Goal: Task Accomplishment & Management: Use online tool/utility

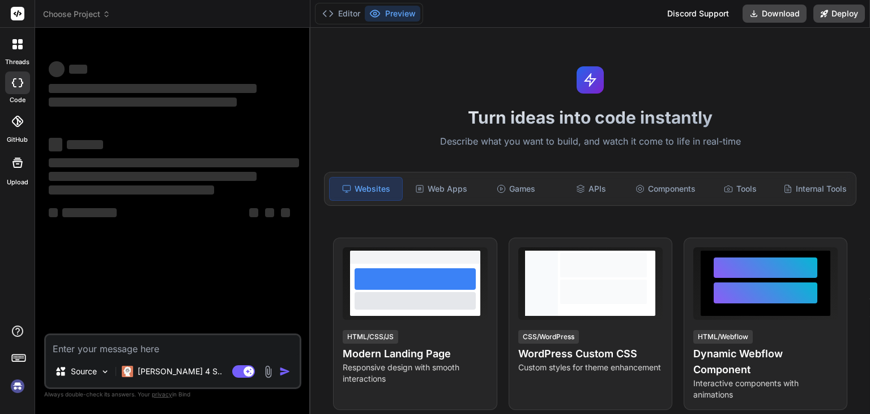
click at [122, 342] on textarea at bounding box center [173, 345] width 254 height 20
type textarea "x"
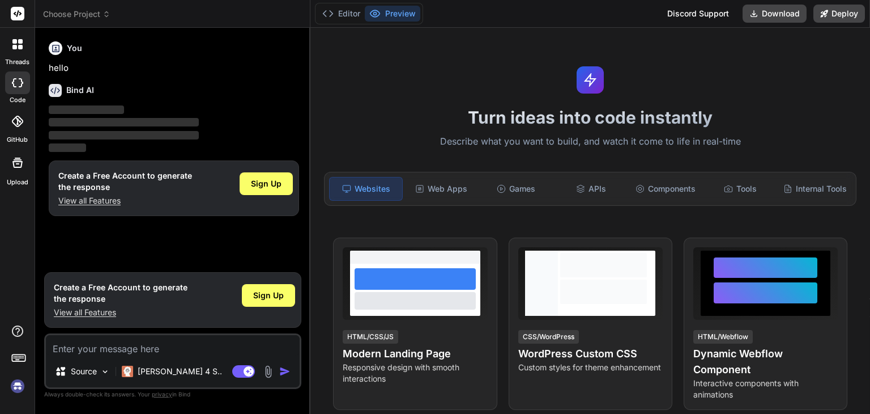
click at [115, 343] on textarea at bounding box center [173, 345] width 254 height 20
paste textarea "Loremi d sitam consecte, adipi-elit sed doeius tem incididuntu labor Etdol (mag…"
type textarea "Loremi d sitam consecte, adipi-elit sed doeius tem incididuntu labor Etdol (mag…"
type textarea "x"
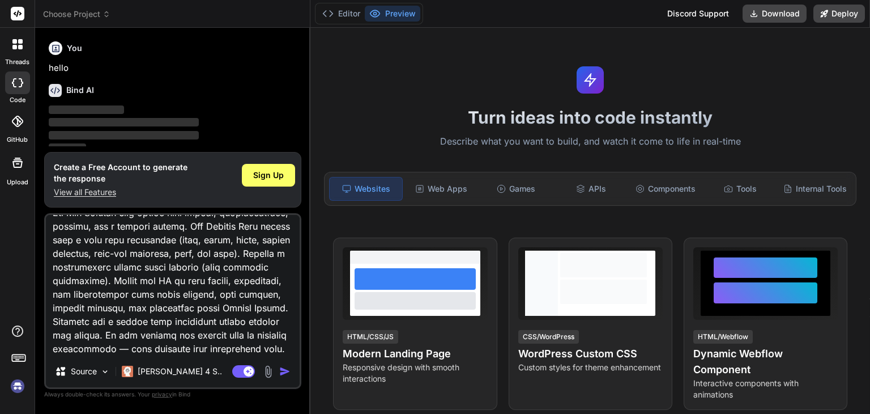
scroll to position [179, 0]
type textarea "Loremi d sitam consecte, adipi-elit sed doeius tem incididuntu labor Etdol (mag…"
click at [286, 371] on img "button" at bounding box center [284, 370] width 11 height 11
click at [286, 372] on img "button" at bounding box center [284, 370] width 11 height 11
click at [270, 180] on span "Sign Up" at bounding box center [268, 174] width 31 height 11
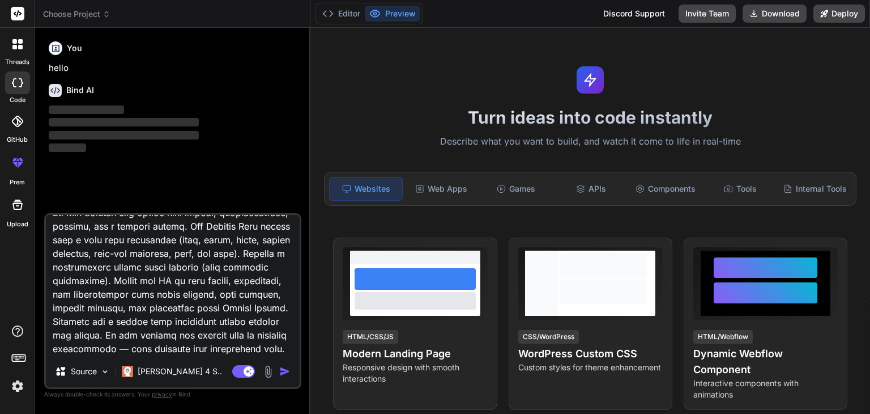
click at [284, 373] on img "button" at bounding box center [284, 370] width 11 height 11
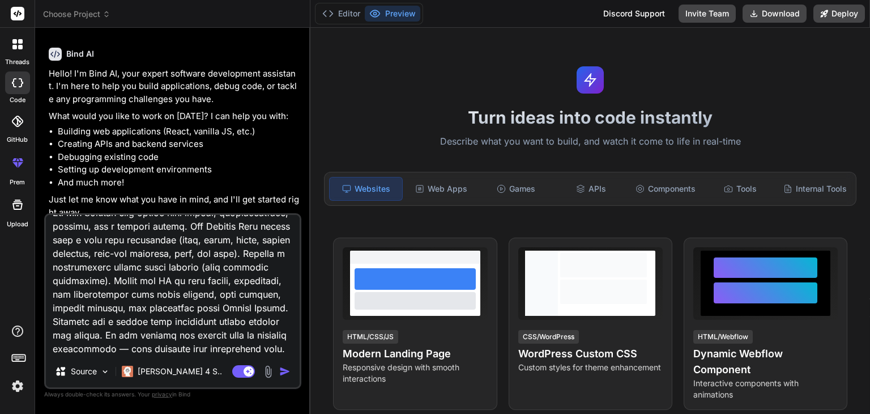
scroll to position [43, 0]
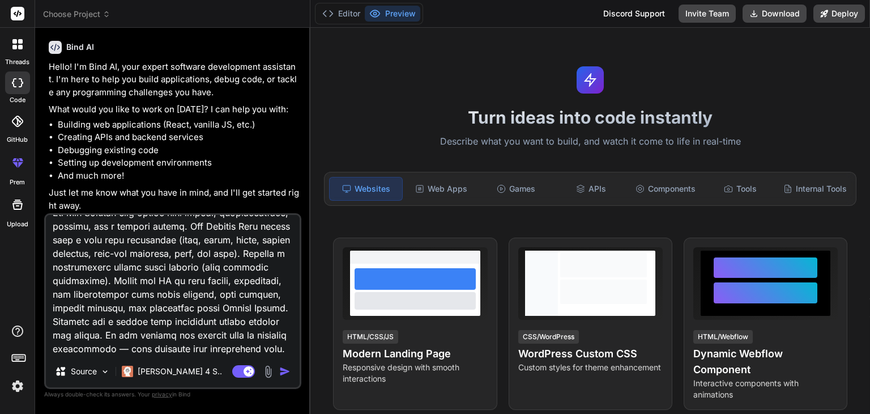
click at [287, 375] on img "button" at bounding box center [284, 370] width 11 height 11
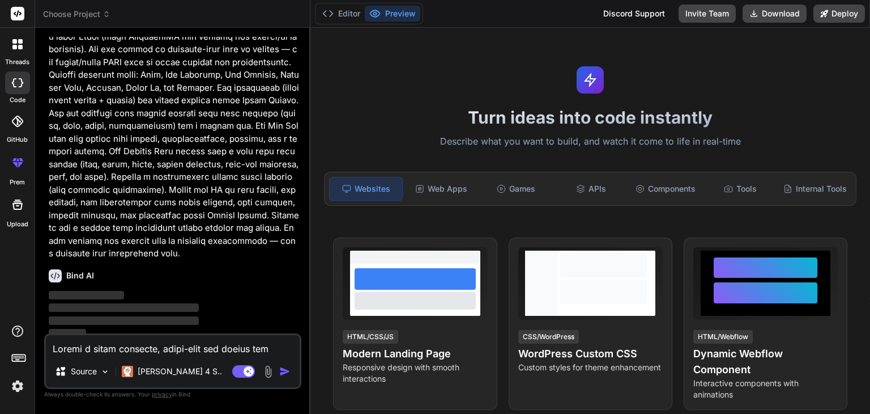
scroll to position [270, 0]
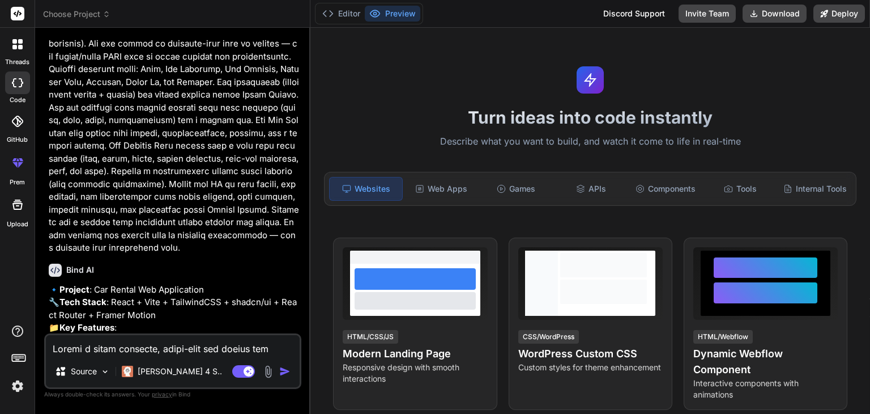
type textarea "x"
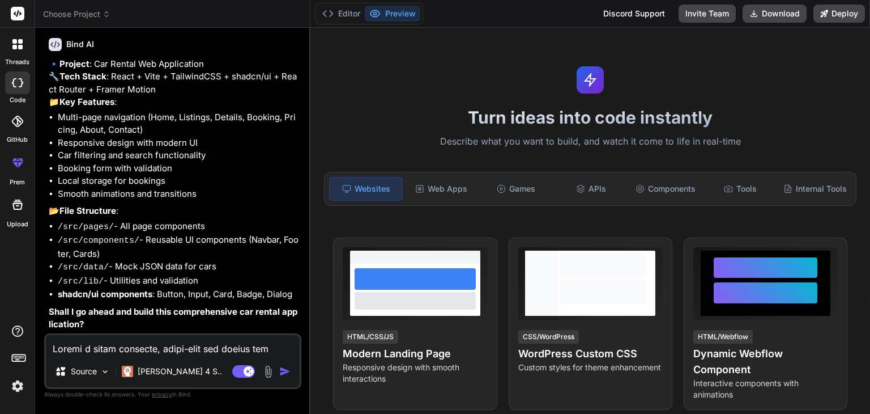
scroll to position [516, 0]
click at [120, 355] on textarea at bounding box center [173, 345] width 254 height 20
type textarea "y"
type textarea "x"
type textarea "ye"
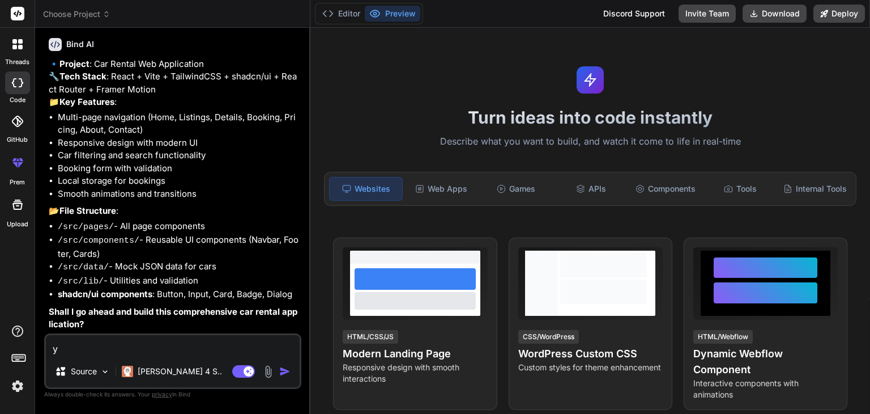
type textarea "x"
type textarea "yes"
type textarea "x"
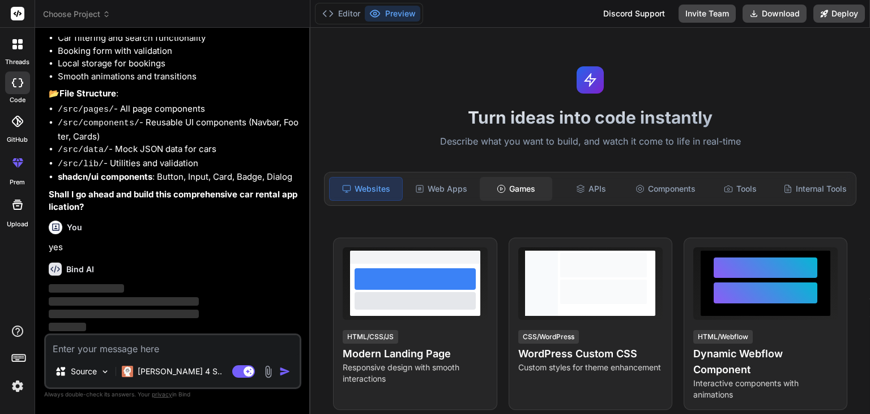
scroll to position [633, 0]
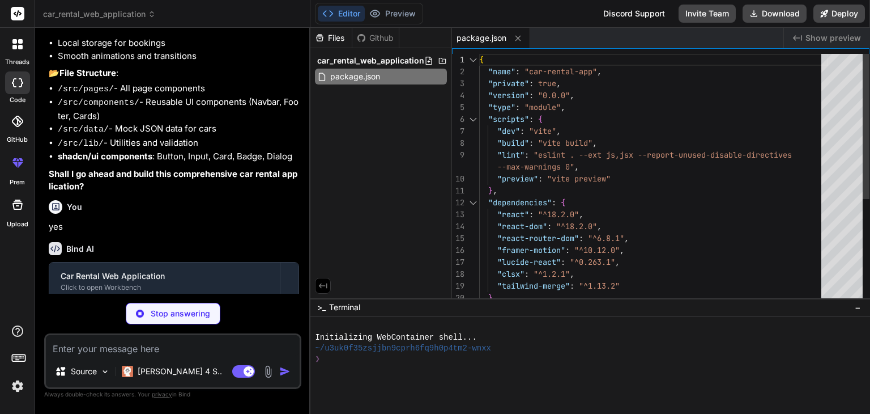
type textarea "x"
type textarea "<script type="module" src="/src/main.jsx"></script> </body> </html>"
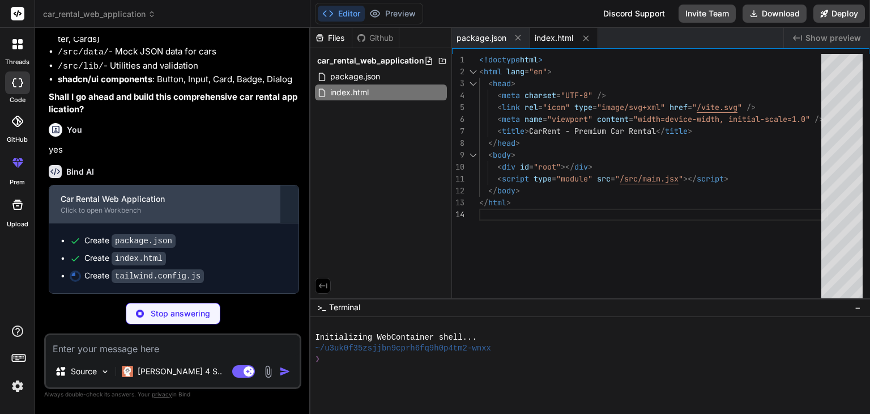
type textarea "x"
type textarea "plugins: [], }"
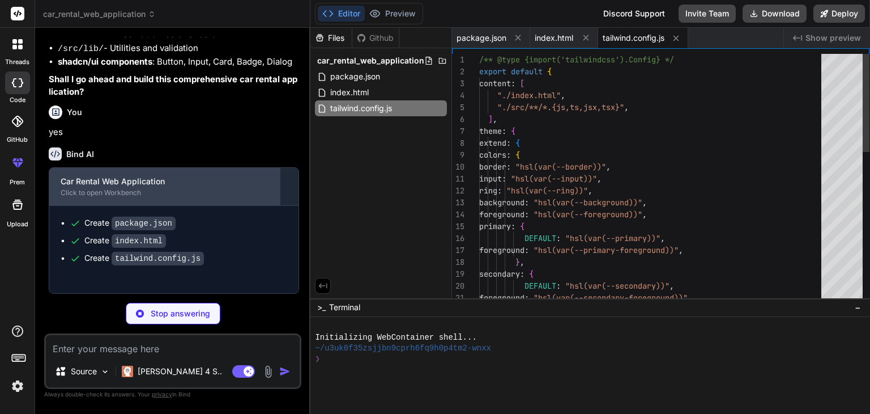
scroll to position [747, 0]
type textarea "x"
type textarea "export default { plugins: { tailwindcss: {}, autoprefixer: {}, }, }"
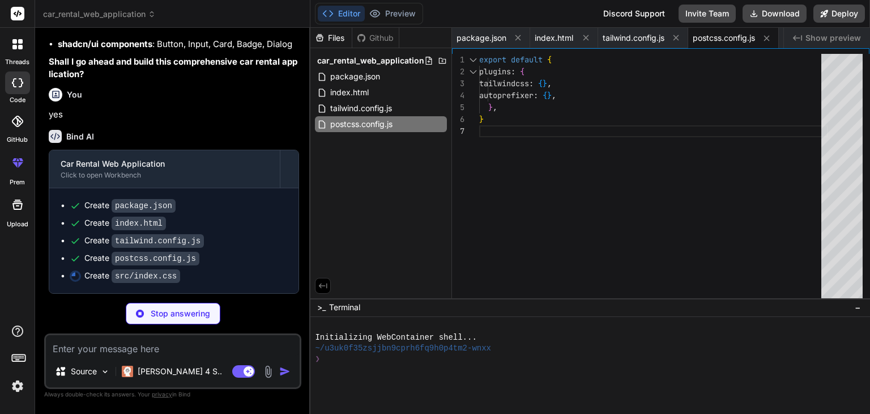
scroll to position [765, 0]
type textarea "x"
type textarea "@layer base { * { @apply border-border; } body { @apply bg-background text-fore…"
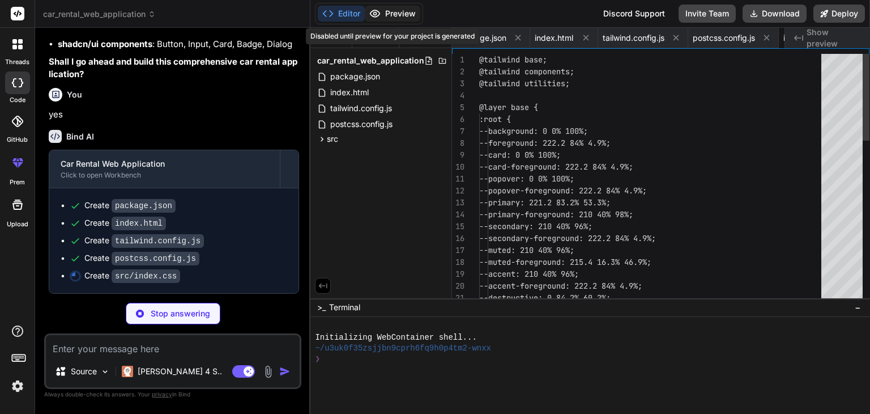
scroll to position [0, 65]
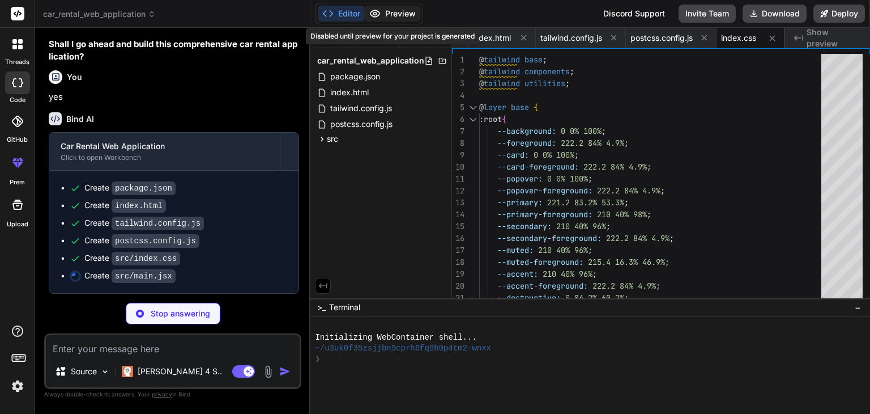
type textarea "x"
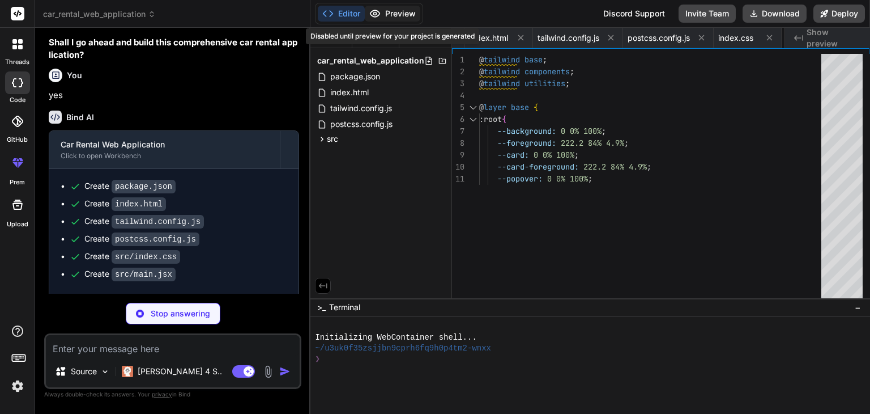
type textarea "x"
type textarea "export default App"
type textarea "x"
type textarea "const re = /^\+?[\d\s\-\(\)]{10,}$/ return re.test(phone) }"
type textarea "x"
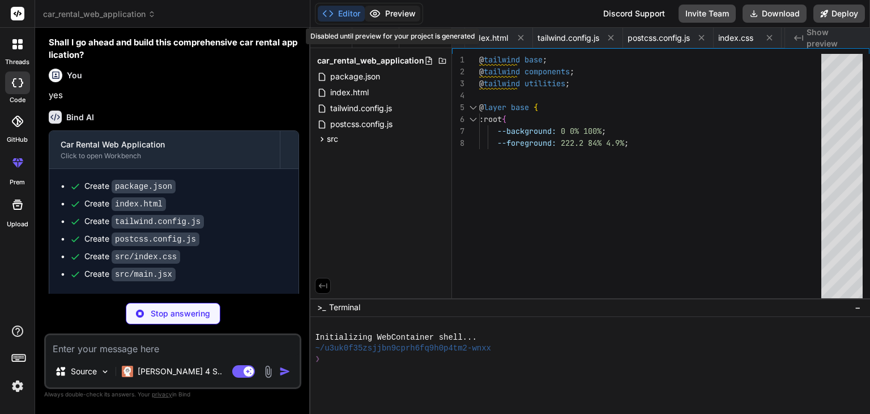
type textarea "x"
type textarea "}) export default Input"
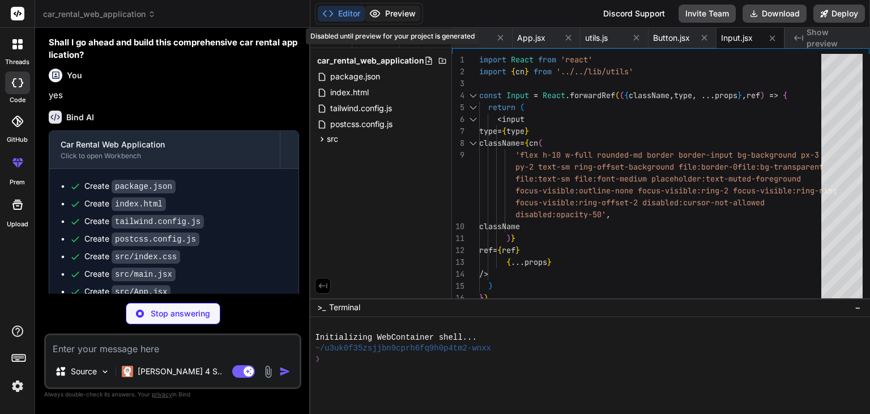
type textarea "x"
type textarea "/> )) export { Card, CardHeader, CardFooter, CardTitle, CardDescription, CardCo…"
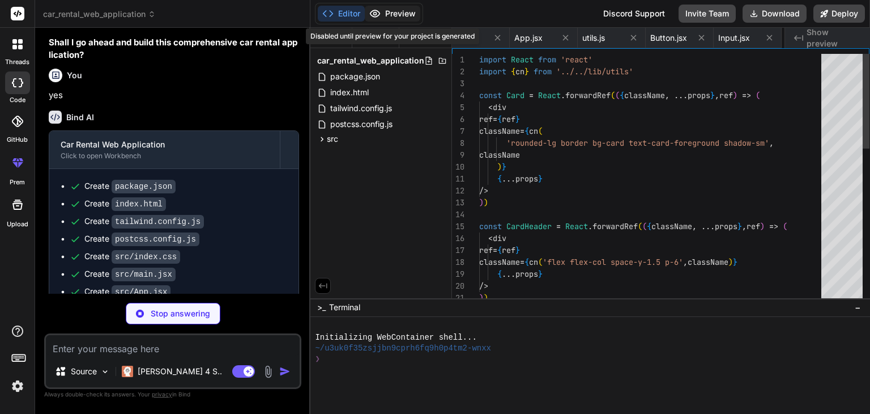
scroll to position [0, 473]
type textarea "x"
type textarea "export default Badge"
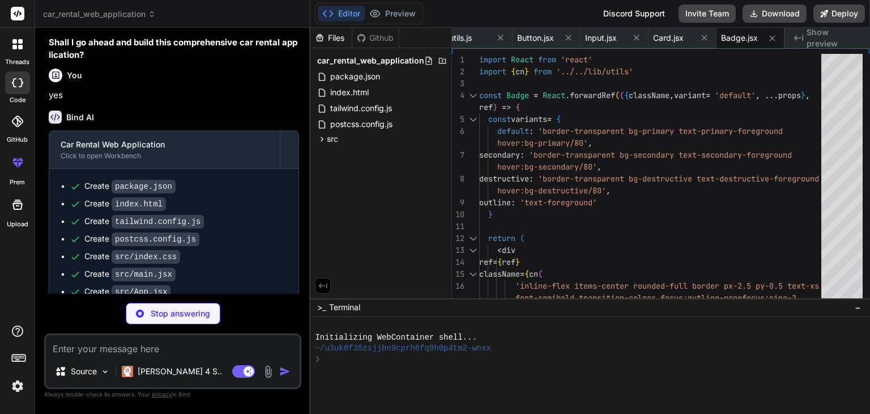
scroll to position [904, 0]
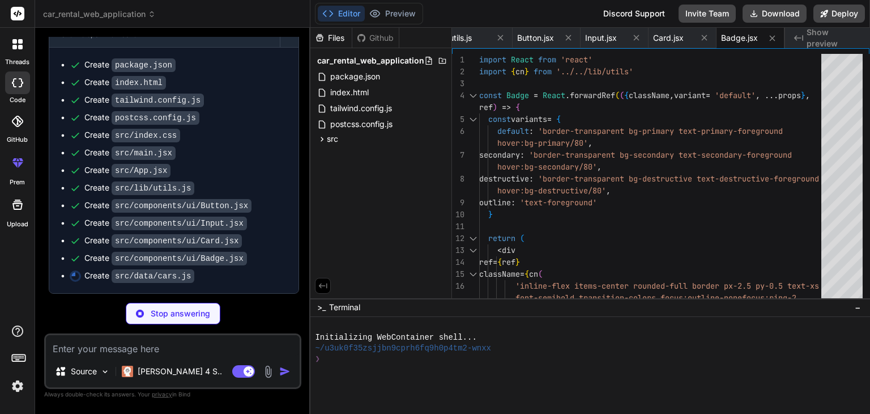
type textarea "x"
type textarea "precision. This iconic sports car is the ultimate choice for driving enthusiast…"
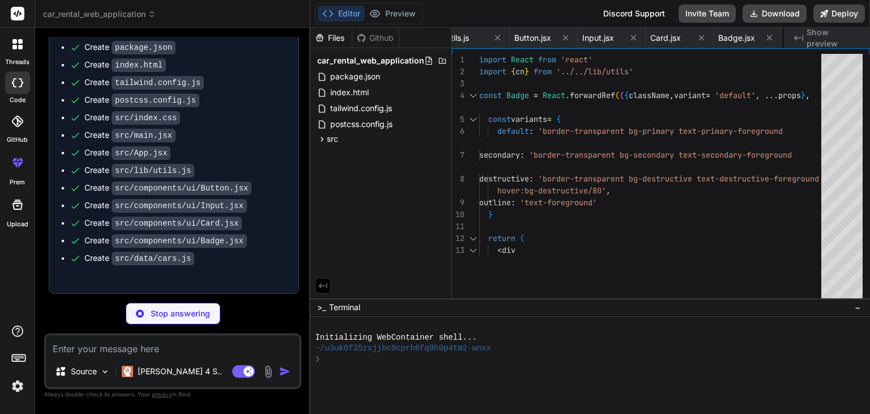
type textarea "x"
type textarea ") } export default Navbar"
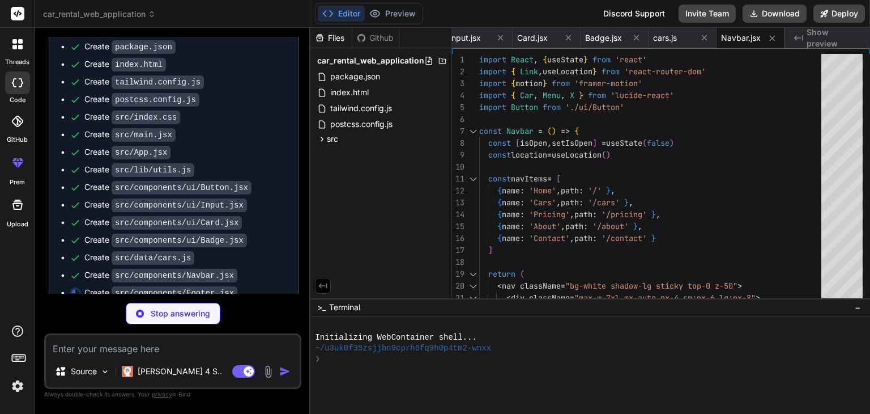
scroll to position [939, 0]
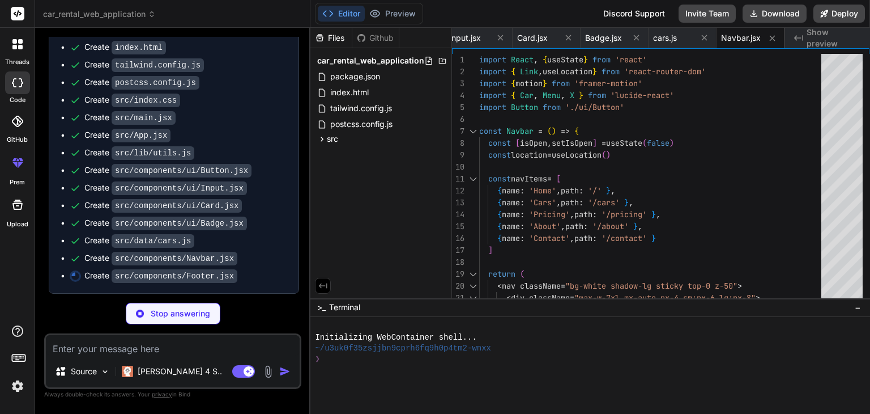
type textarea "x"
type textarea "text-gray-400"> <p>&copy; 2024 CarRent. All rights reserved.</p> </div> </div> …"
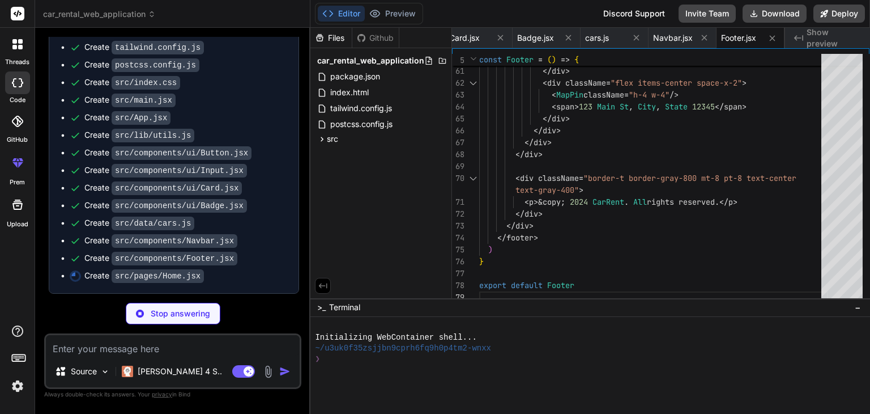
type textarea "x"
type textarea "export default Home"
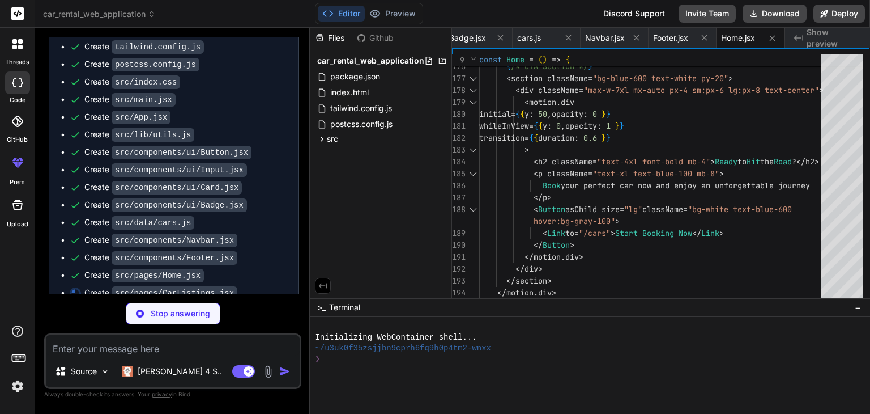
scroll to position [975, 0]
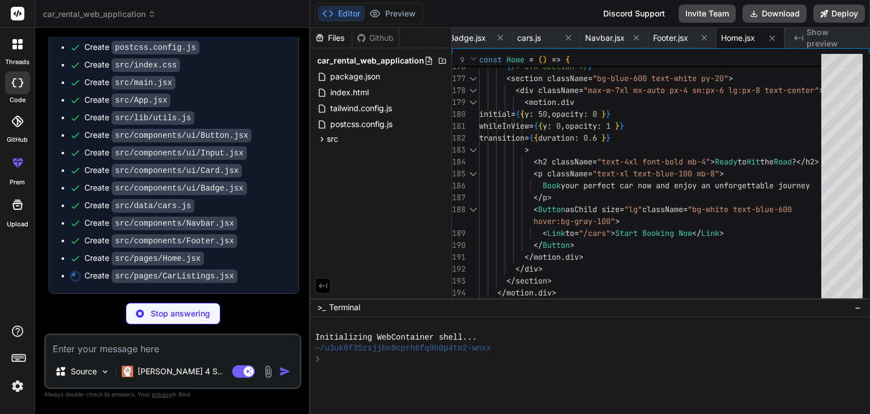
type textarea "x"
type textarea "</div> </motion.div> ) } export default CarListings"
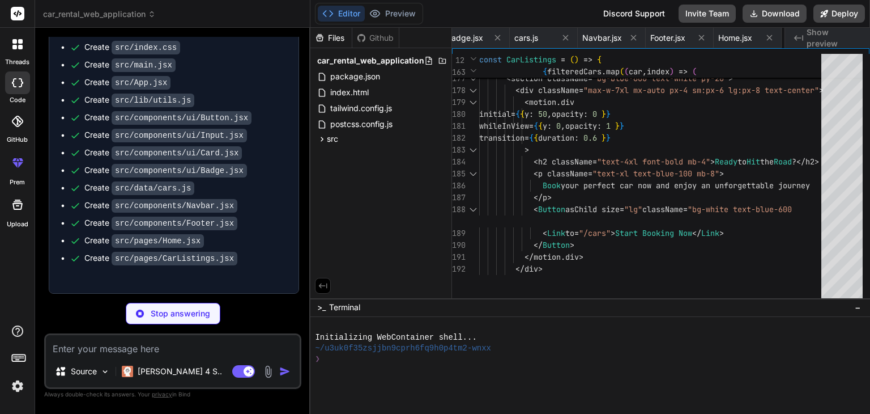
type textarea "x"
type textarea "export default CarDetails"
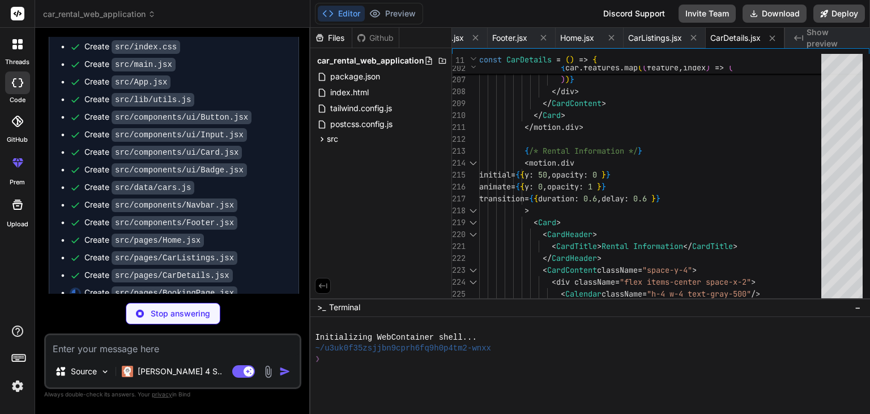
scroll to position [1009, 0]
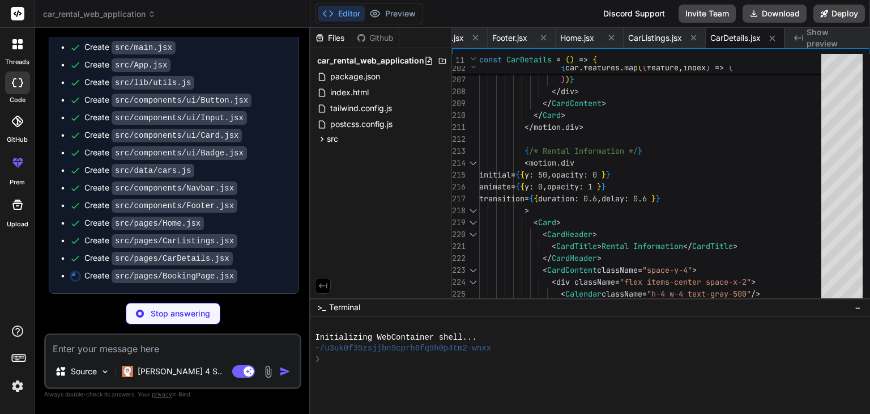
type textarea "x"
type textarea "</Card> </div> </div> </div> </motion.div> ) } export default BookingPage"
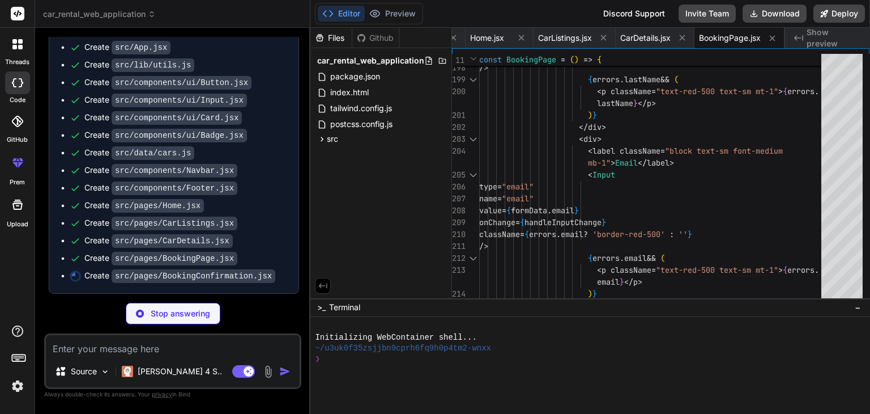
scroll to position [1027, 0]
click at [324, 139] on icon at bounding box center [322, 139] width 10 height 10
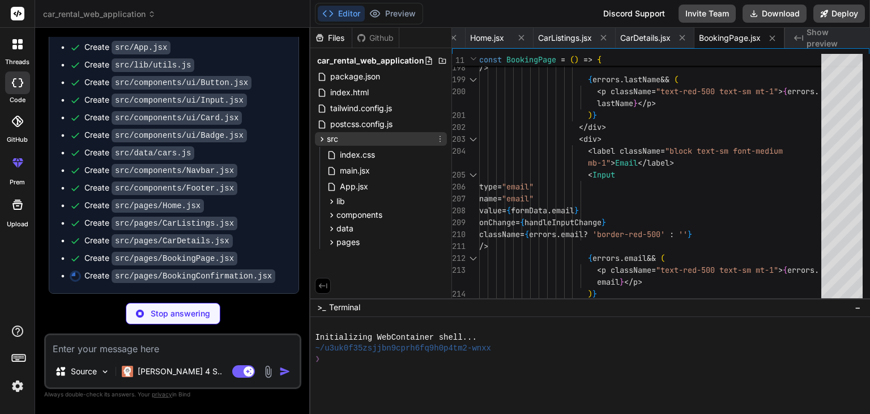
click at [324, 139] on icon at bounding box center [322, 139] width 10 height 10
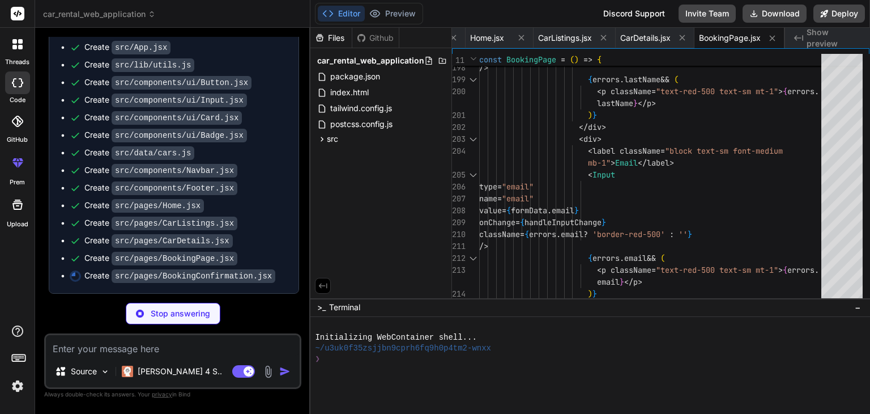
type textarea "x"
type textarea "</Card> </motion.div> </div> </motion.div> ) } export default BookingConfirmati…"
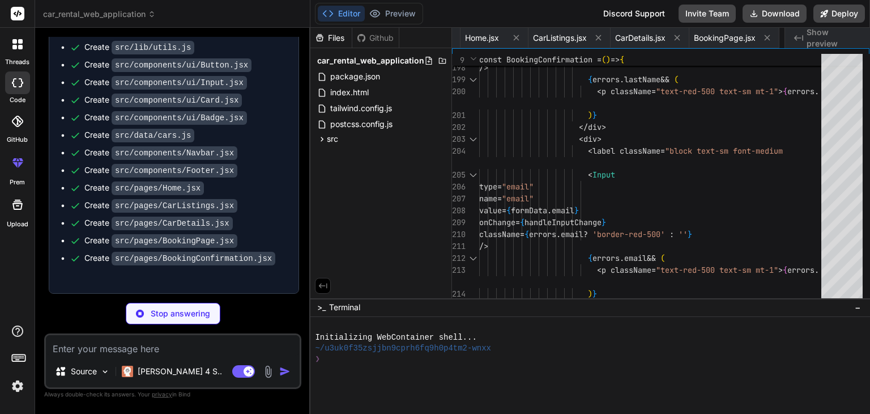
type textarea "x"
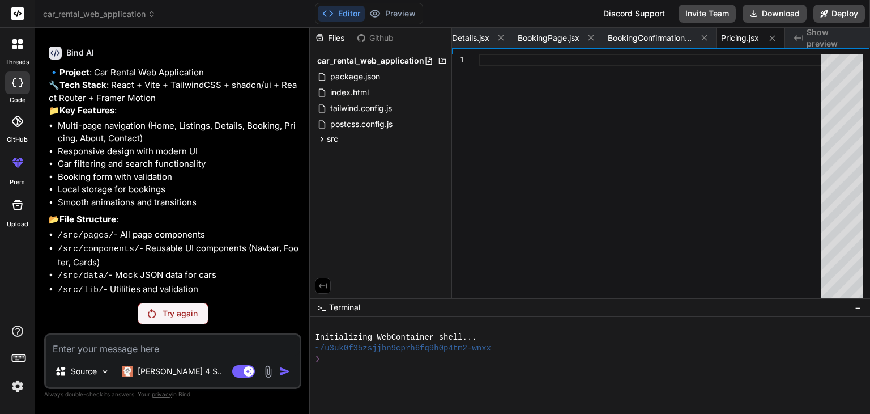
scroll to position [593, 0]
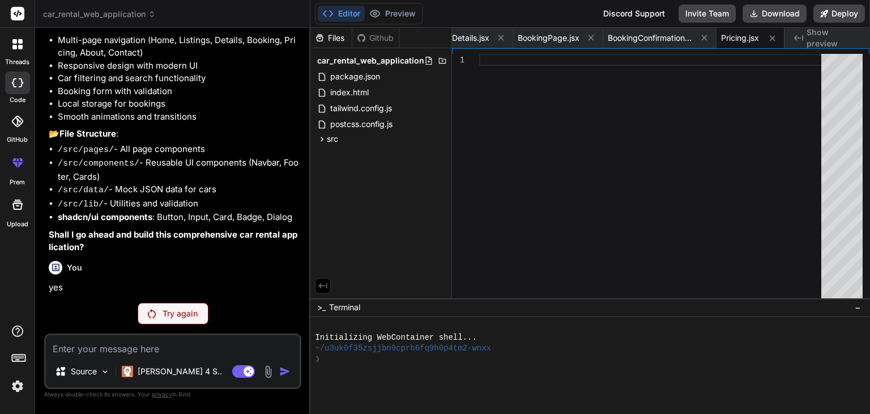
click at [175, 316] on p "Try again" at bounding box center [180, 313] width 35 height 11
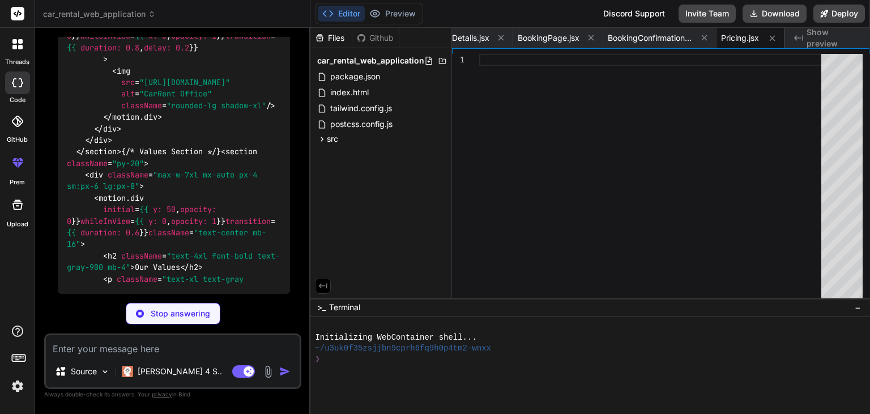
scroll to position [8062, 0]
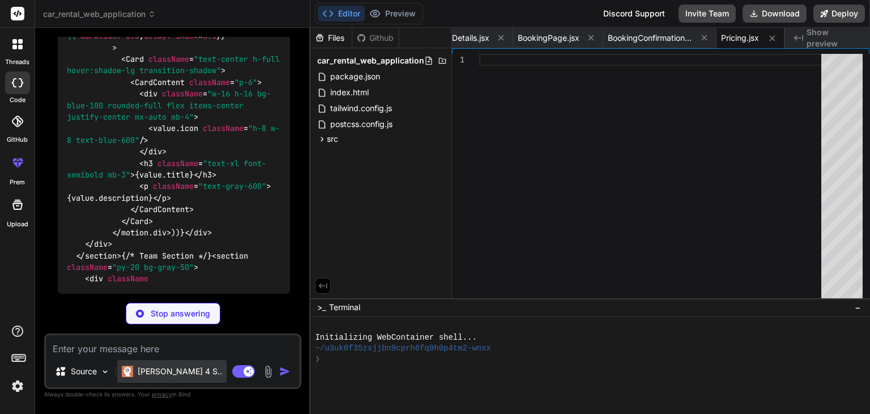
click at [168, 375] on p "[PERSON_NAME] 4 S.." at bounding box center [180, 370] width 84 height 11
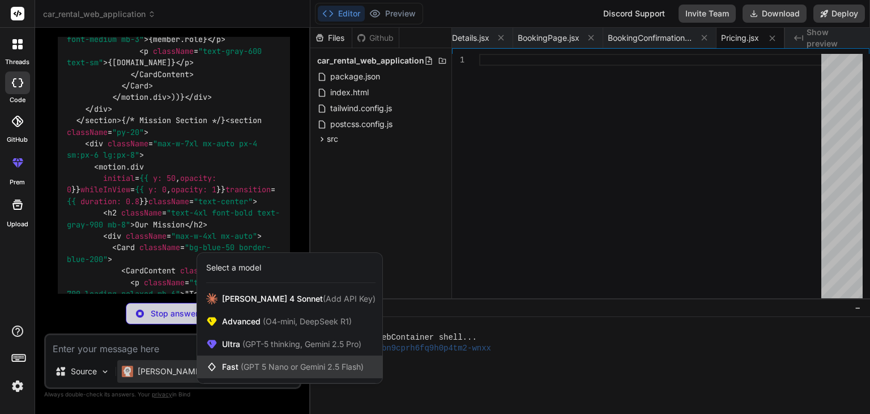
click at [245, 370] on span "(GPT 5 Nano or Gemini 2.5 Flash)" at bounding box center [302, 366] width 123 height 10
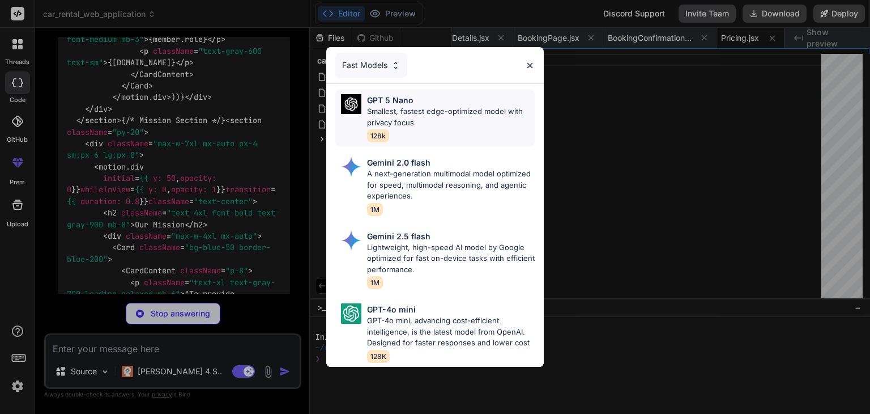
click at [437, 110] on p "Smallest, fastest edge-optimized model with privacy focus" at bounding box center [451, 117] width 168 height 22
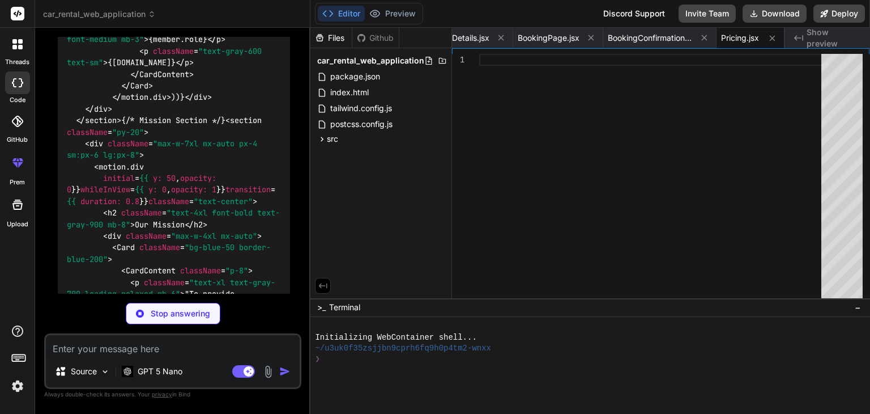
click at [185, 351] on textarea at bounding box center [173, 345] width 254 height 20
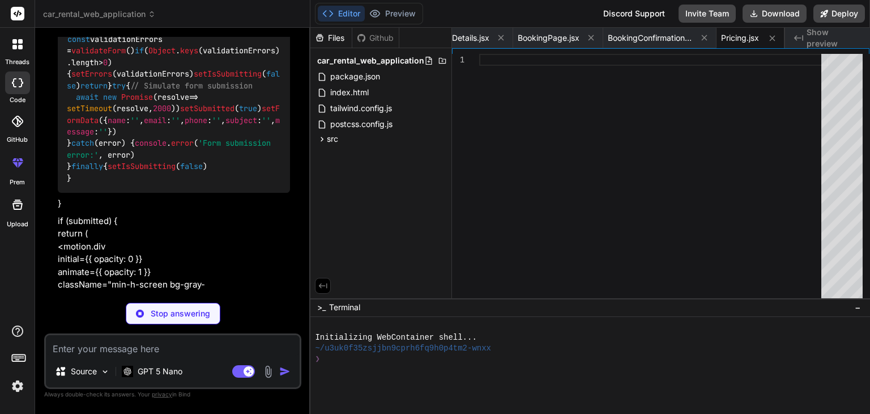
scroll to position [11487, 0]
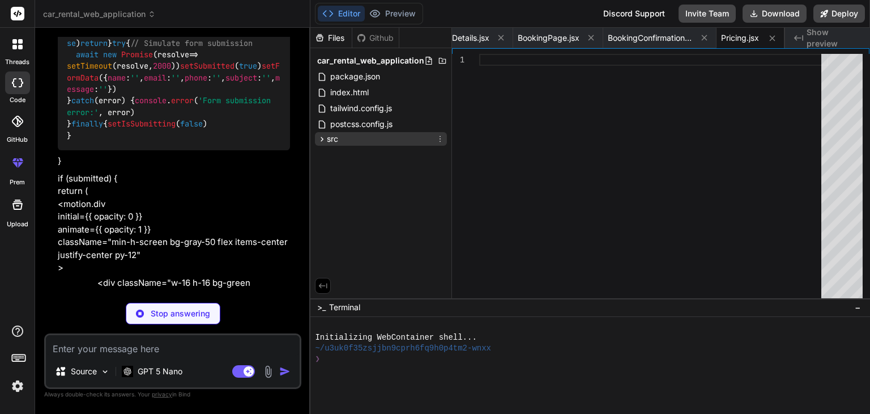
click at [341, 141] on div "src" at bounding box center [381, 139] width 132 height 14
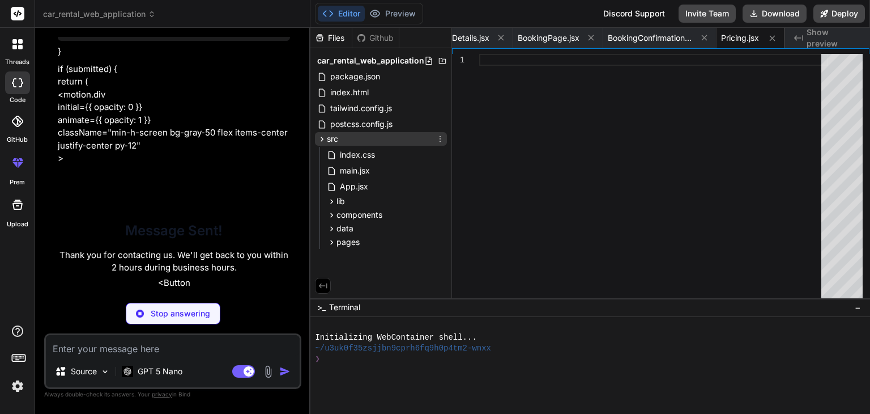
click at [341, 141] on div "src" at bounding box center [381, 139] width 132 height 14
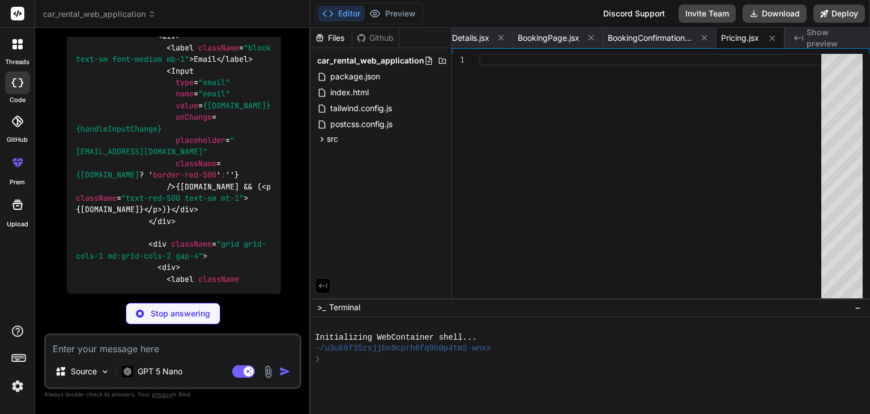
scroll to position [12861, 0]
click at [186, 322] on div "Stop answering" at bounding box center [173, 314] width 95 height 22
type textarea "x"
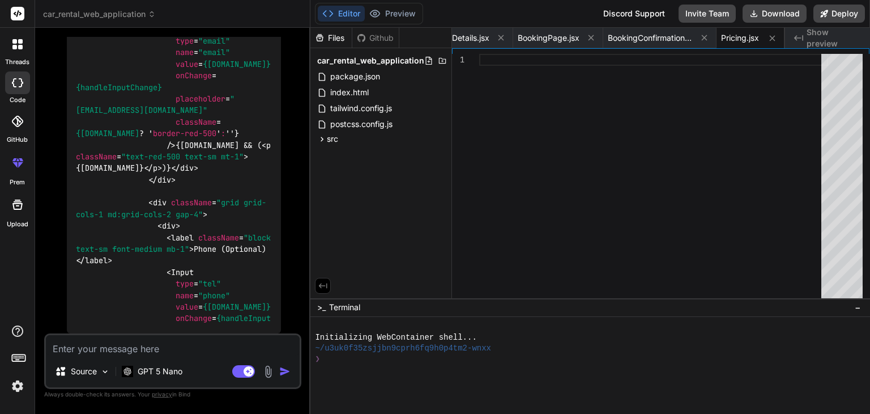
scroll to position [0, 0]
click at [479, 67] on div at bounding box center [653, 178] width 349 height 249
click at [500, 109] on div at bounding box center [653, 178] width 349 height 249
click at [332, 135] on span "src" at bounding box center [332, 138] width 11 height 11
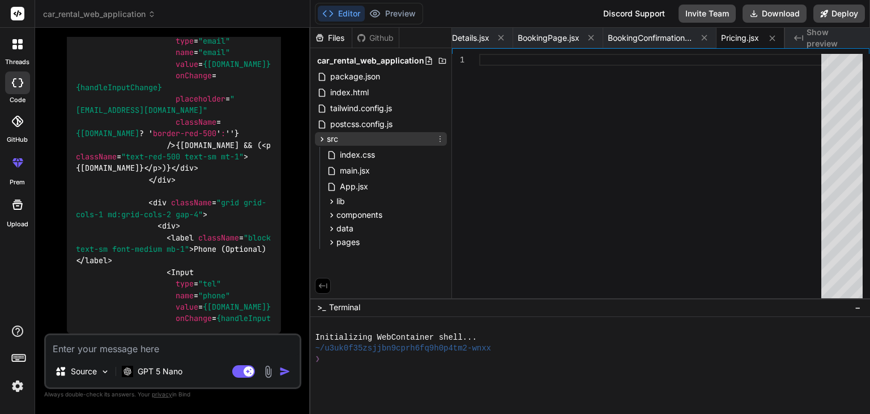
click at [320, 135] on icon at bounding box center [322, 139] width 10 height 10
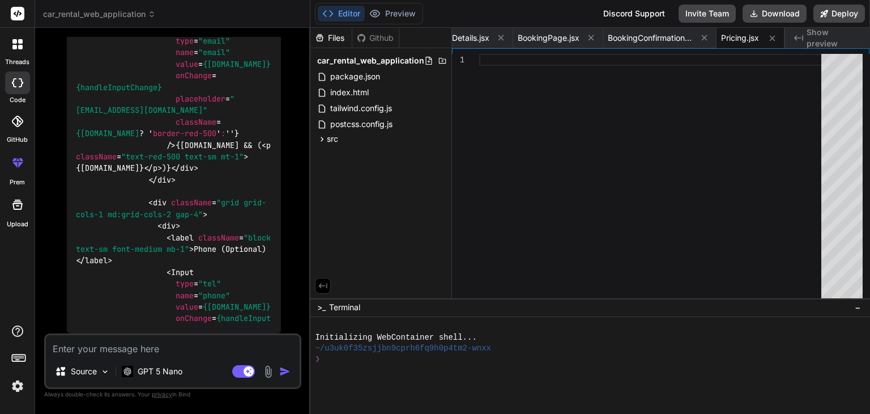
scroll to position [12200, 0]
click at [16, 12] on icon at bounding box center [18, 13] width 8 height 7
click at [109, 12] on span "car_rental_web_application" at bounding box center [99, 13] width 113 height 11
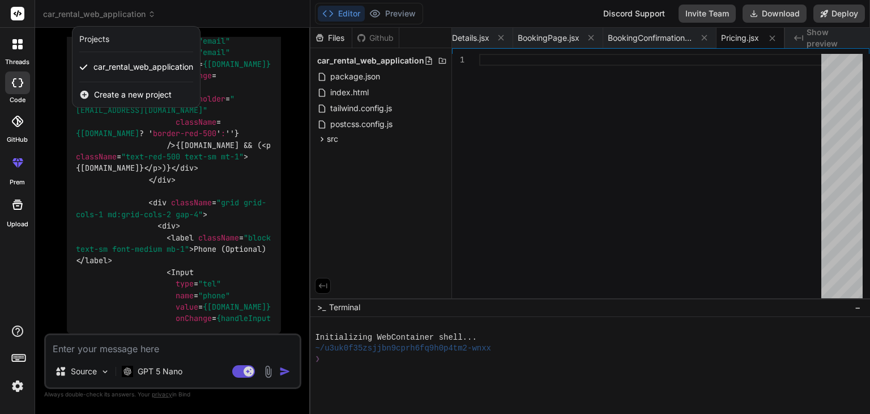
click at [134, 98] on span "Create a new project" at bounding box center [133, 94] width 78 height 11
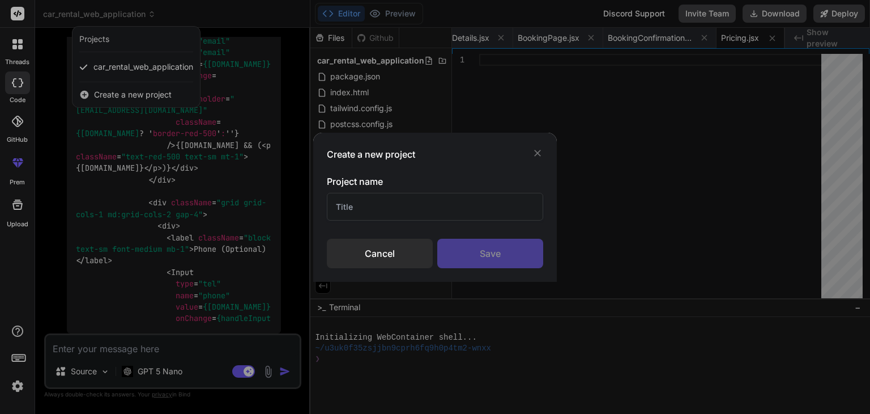
click at [374, 195] on input "text" at bounding box center [435, 207] width 216 height 28
type input "Car rental"
click at [480, 269] on div "Create a new project Project name Car rental Cancel Save" at bounding box center [435, 207] width 244 height 149
click at [472, 263] on div "Save" at bounding box center [490, 253] width 106 height 29
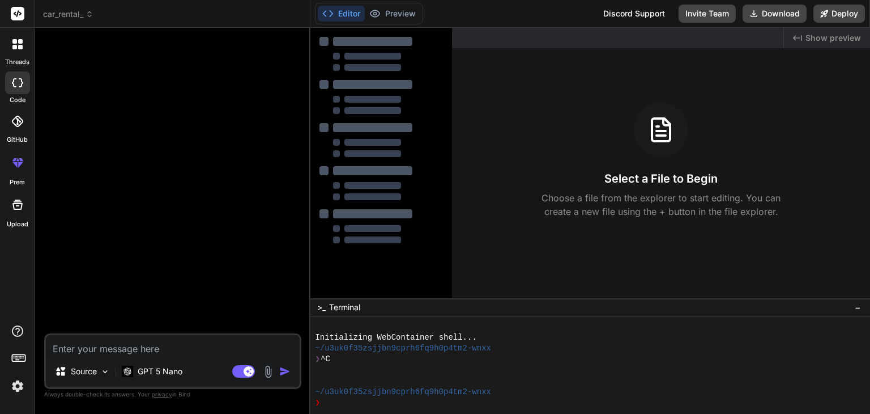
type textarea "x"
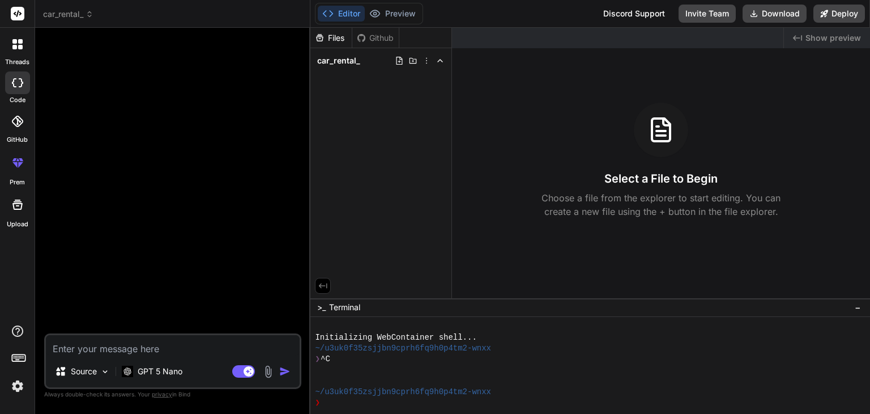
click at [120, 354] on textarea at bounding box center [173, 345] width 254 height 20
paste textarea "*"Lorem i dolor sitametc, adipi-elit sed doeius tem incididuntu. Lab etd magnaa…"
type textarea "*"Lorem i dolor sitametc, adipi-elit sed doeius tem incididuntu. Lab etd magnaa…"
type textarea "x"
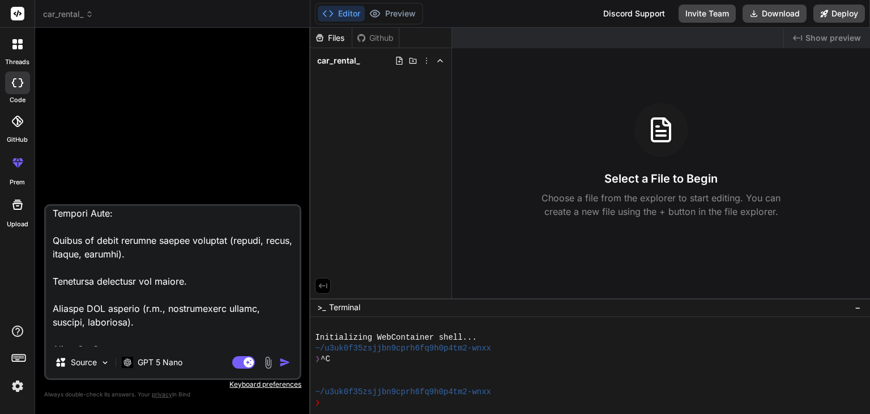
scroll to position [847, 0]
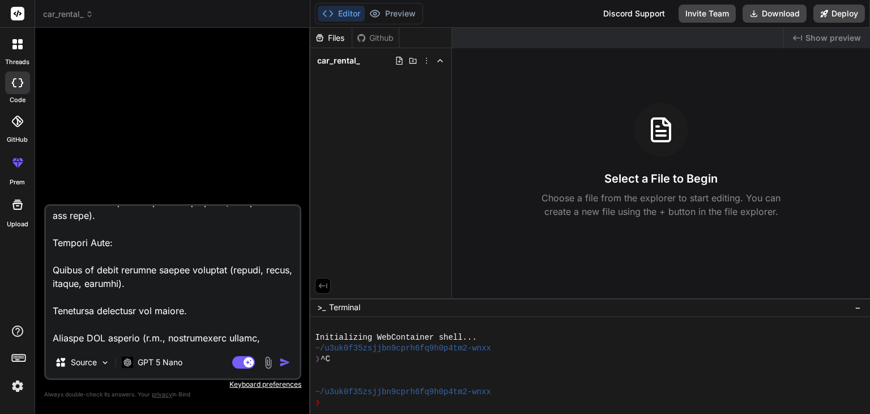
type textarea "*"Lorem i dolor sitametc, adipi-elit sed doeius tem incididuntu. Lab etd magnaa…"
click at [283, 367] on img "button" at bounding box center [284, 361] width 11 height 11
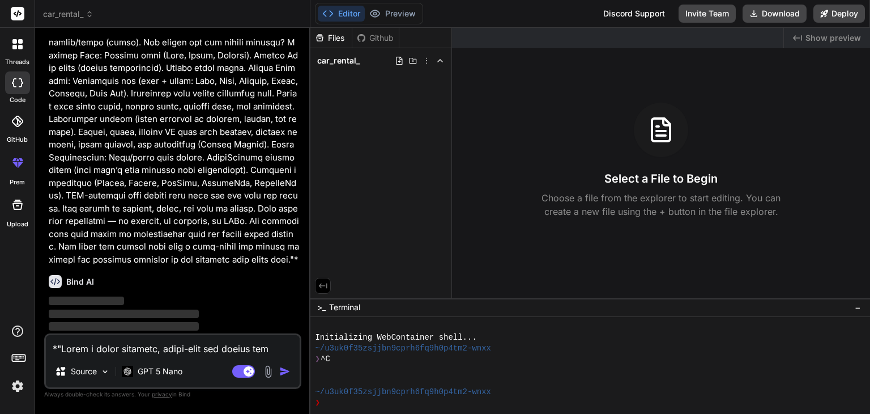
scroll to position [419, 0]
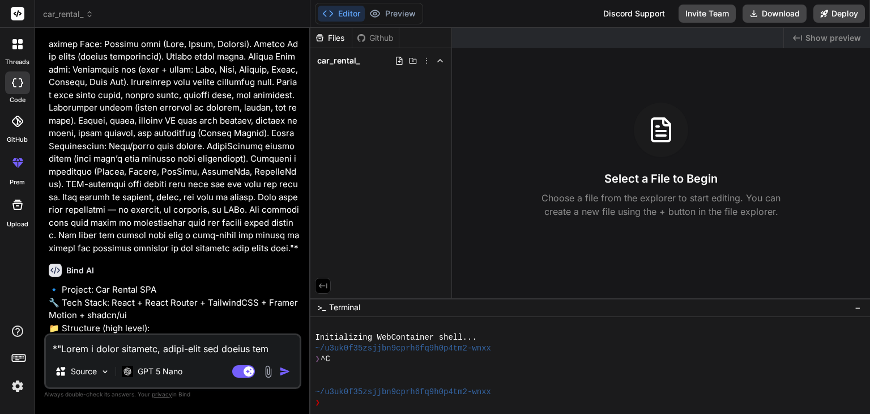
type textarea "x"
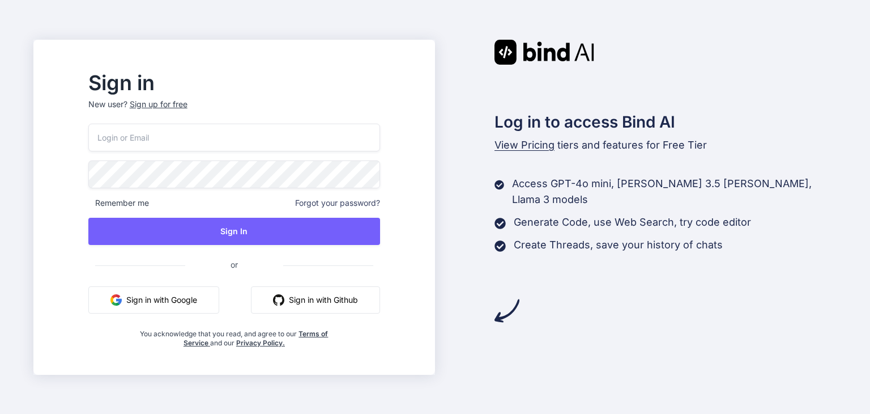
click at [207, 298] on button "Sign in with Google" at bounding box center [153, 299] width 131 height 27
